Goal: Transaction & Acquisition: Purchase product/service

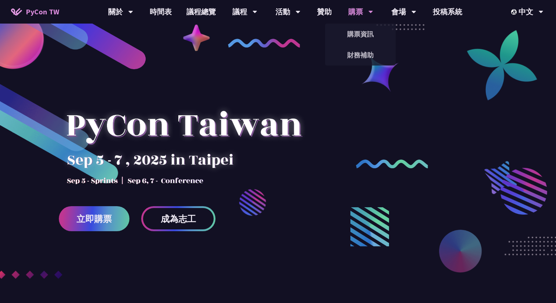
click at [353, 13] on div "購票" at bounding box center [360, 12] width 25 height 24
click at [408, 38] on link "會場資訊" at bounding box center [404, 33] width 71 height 17
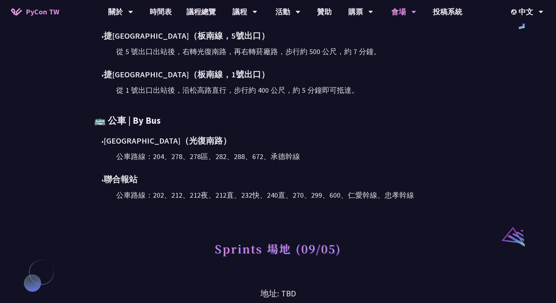
scroll to position [415, 0]
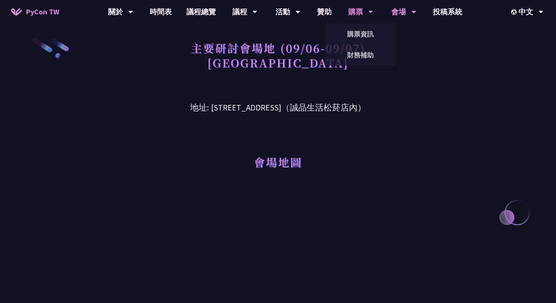
click at [356, 16] on div "購票" at bounding box center [360, 12] width 25 height 24
click at [361, 31] on link "購票資訊" at bounding box center [360, 33] width 71 height 17
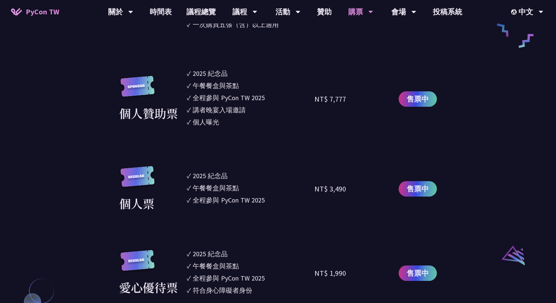
scroll to position [605, 0]
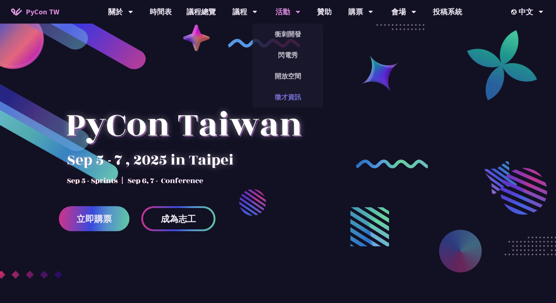
click at [288, 92] on link "徵才資訊" at bounding box center [288, 96] width 71 height 17
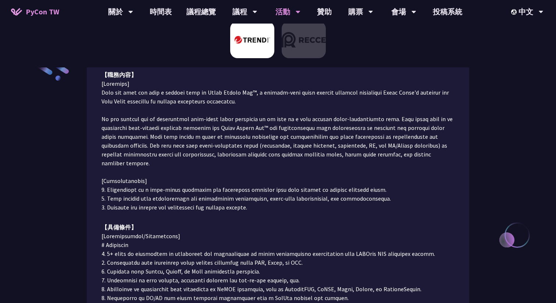
scroll to position [114, 0]
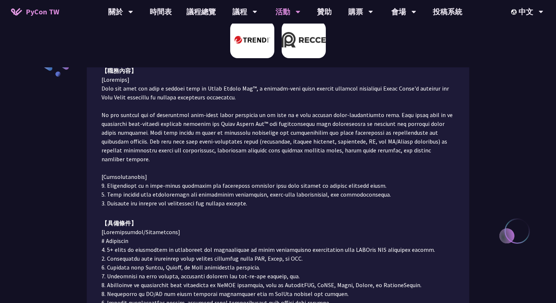
click at [301, 34] on img at bounding box center [304, 39] width 44 height 37
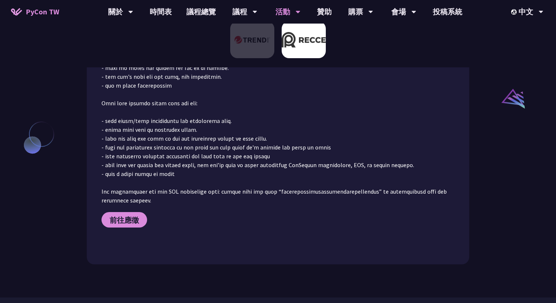
scroll to position [686, 0]
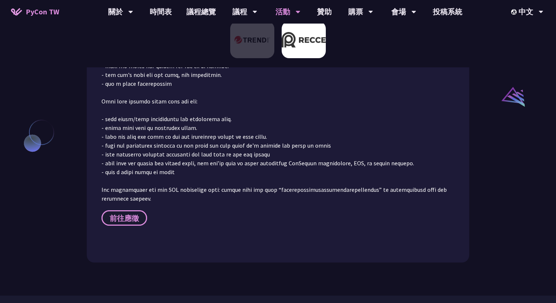
click at [120, 213] on span "前往應徵" at bounding box center [124, 217] width 29 height 9
